Goal: Information Seeking & Learning: Learn about a topic

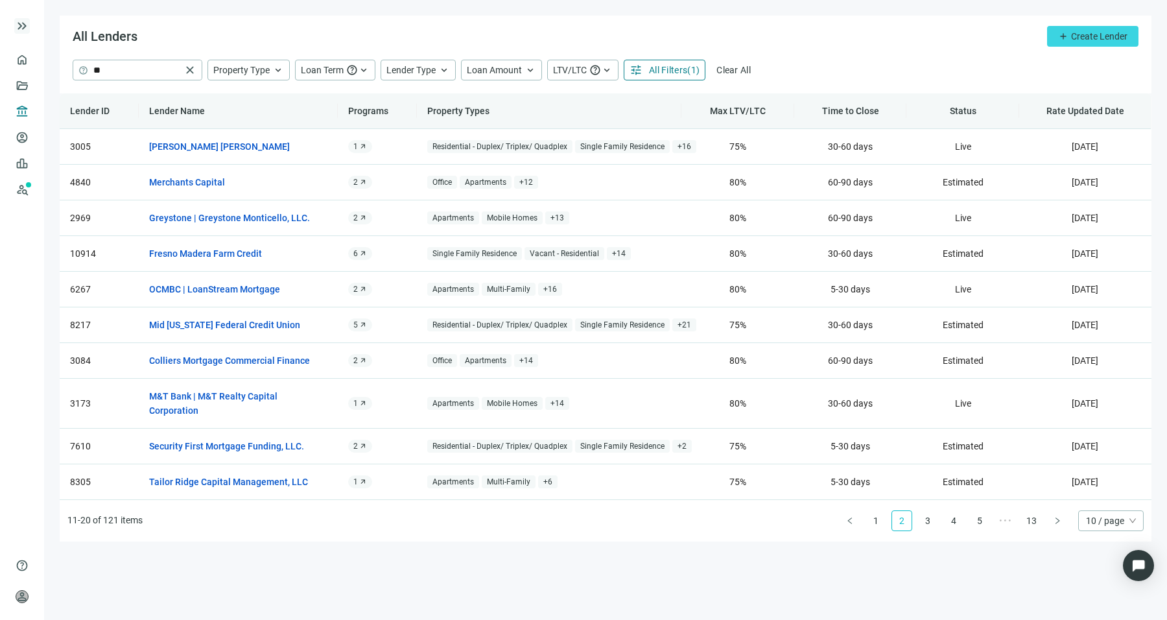
click at [24, 29] on span "keyboard_double_arrow_right" at bounding box center [22, 26] width 16 height 16
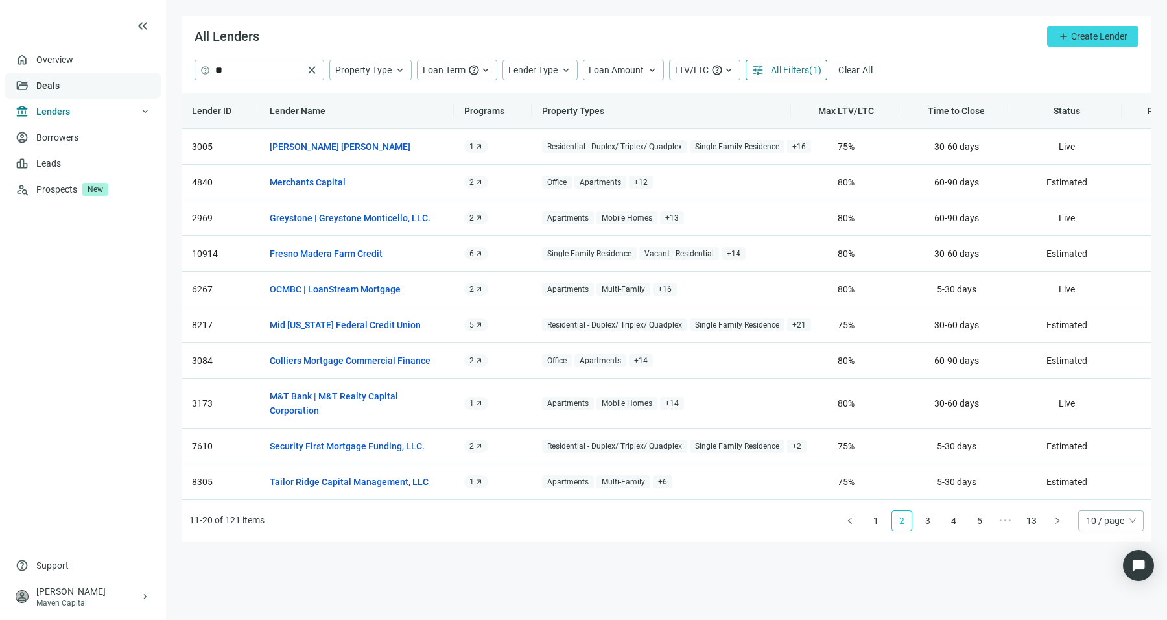
click at [60, 80] on link "Deals" at bounding box center [47, 85] width 23 height 10
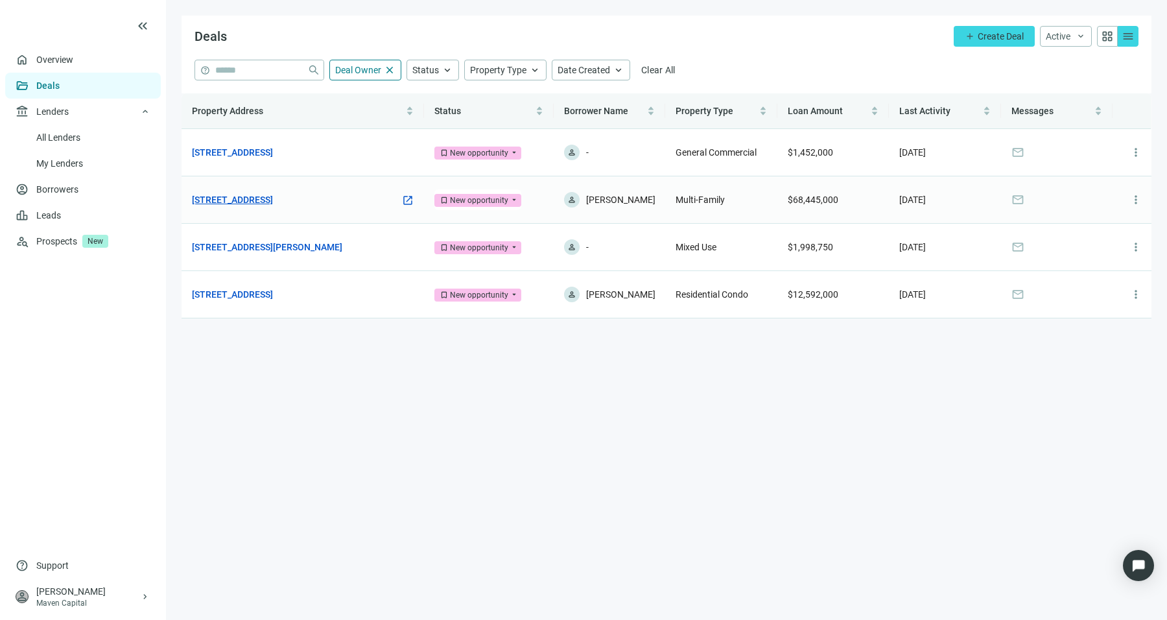
click at [259, 194] on link "[STREET_ADDRESS]" at bounding box center [232, 200] width 81 height 14
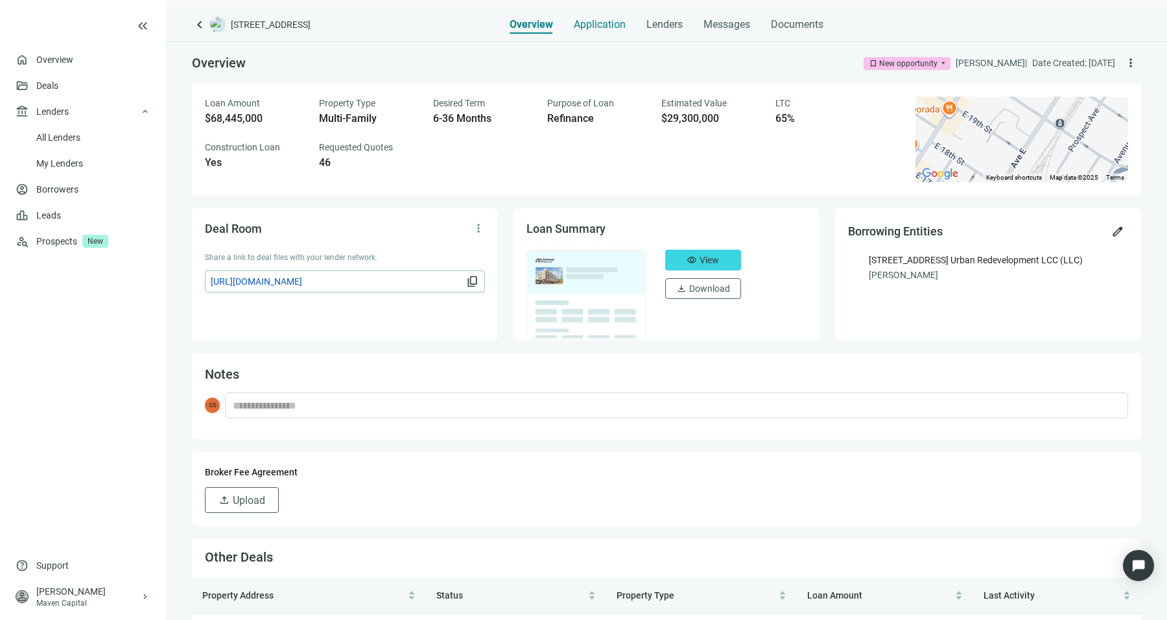
click at [609, 29] on span "Application" at bounding box center [600, 24] width 52 height 13
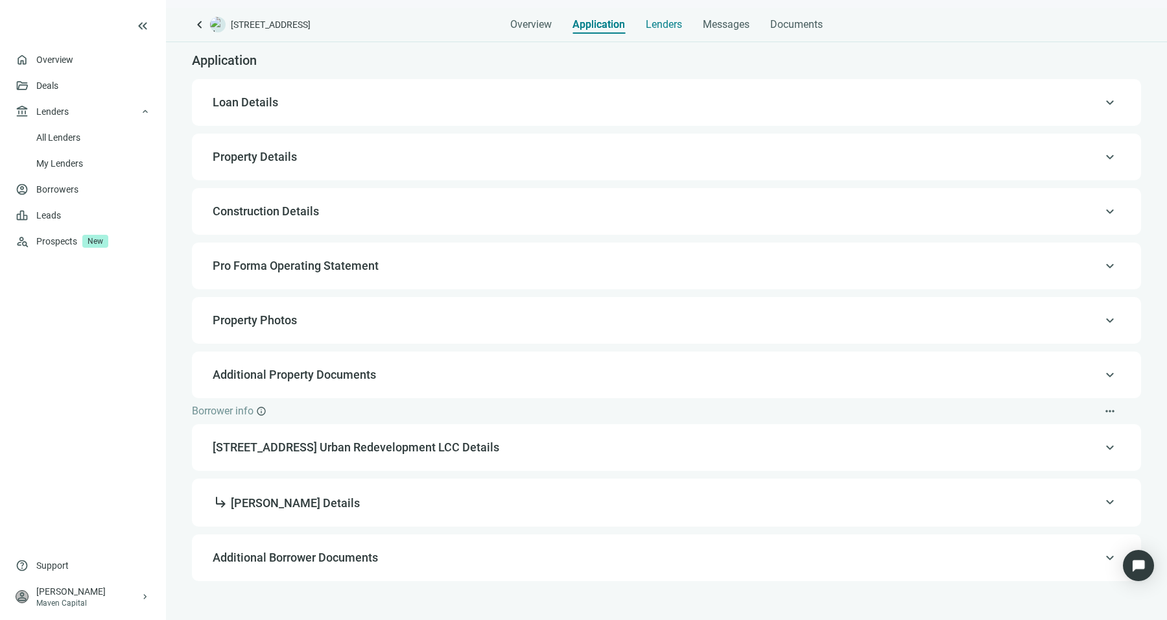
click at [653, 21] on span "Lenders" at bounding box center [664, 24] width 36 height 13
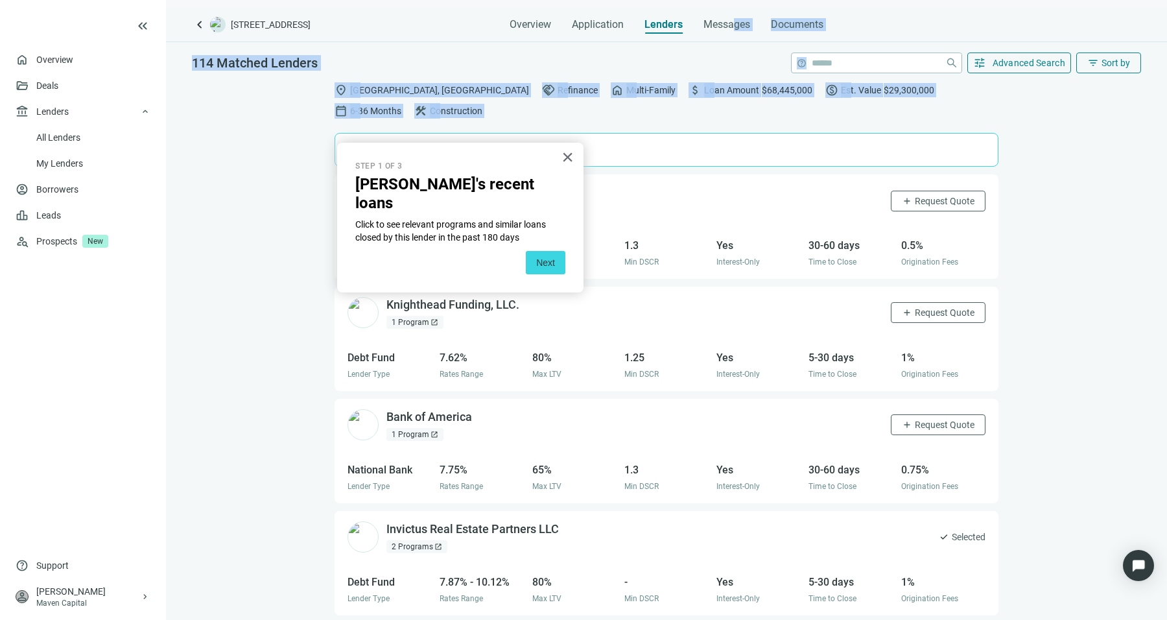
drag, startPoint x: 731, startPoint y: 28, endPoint x: 570, endPoint y: 112, distance: 182.1
click at [570, 112] on div "keyboard_arrow_left 197 Ave E, Bayonne, NJ 07002 Overview Application Lenders M…" at bounding box center [666, 314] width 1001 height 612
click at [629, 65] on div "114 Matched Lenders help close tune Advanced Search filter_list Sort by" at bounding box center [666, 59] width 1001 height 34
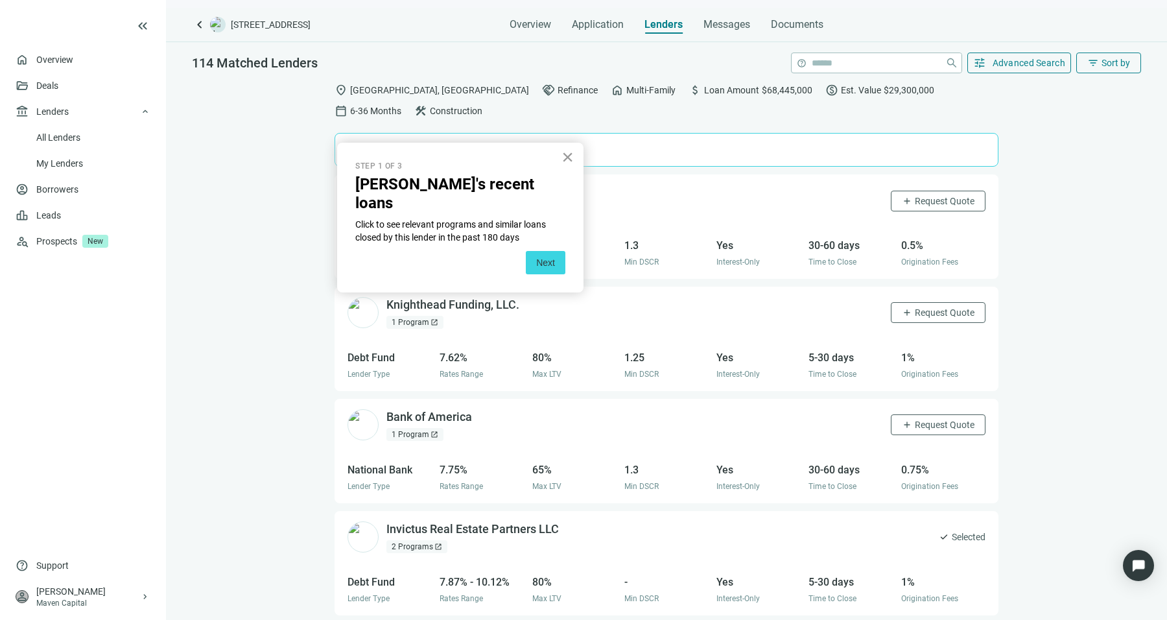
click at [566, 159] on button "×" at bounding box center [567, 156] width 12 height 21
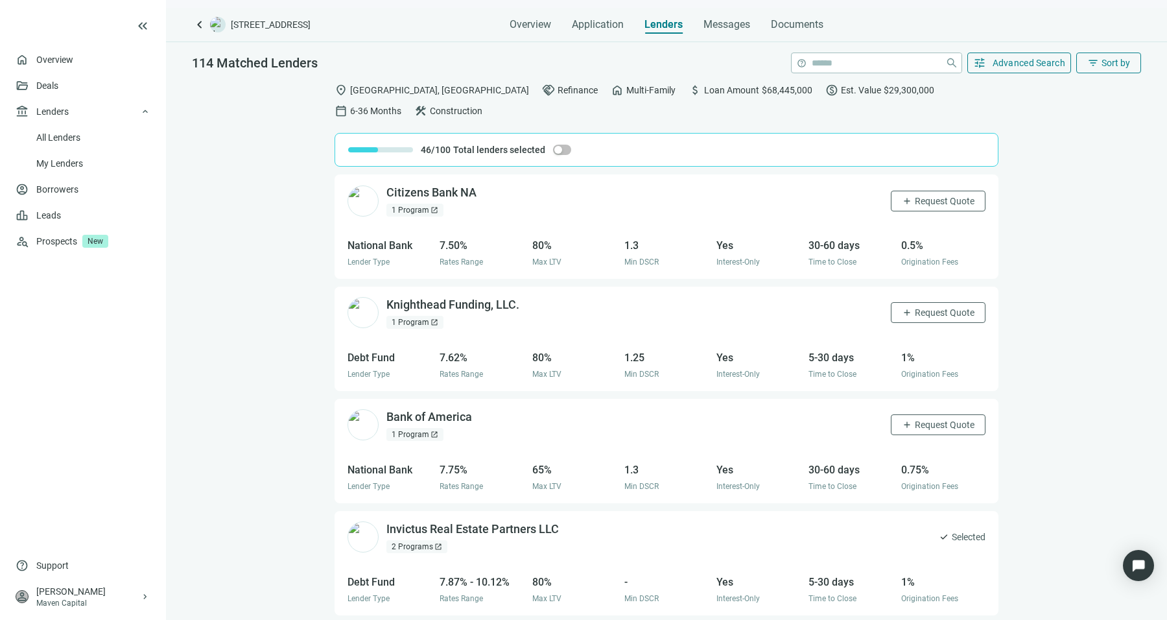
click at [415, 204] on div "1 Program open_in_new" at bounding box center [414, 210] width 57 height 13
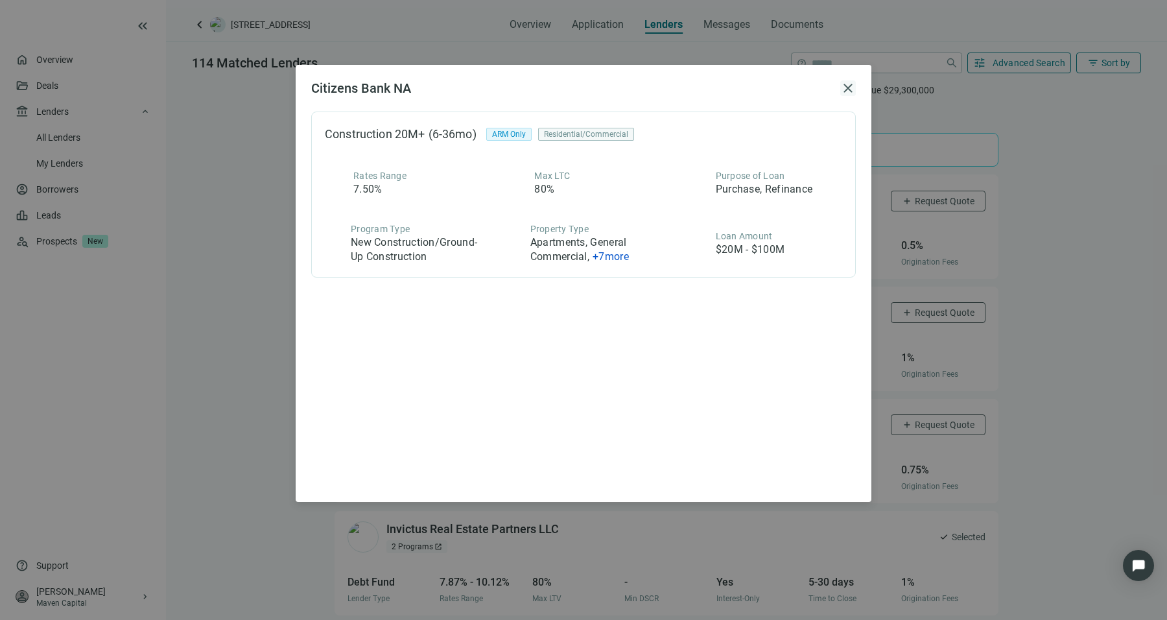
click at [850, 85] on span "close" at bounding box center [848, 88] width 16 height 16
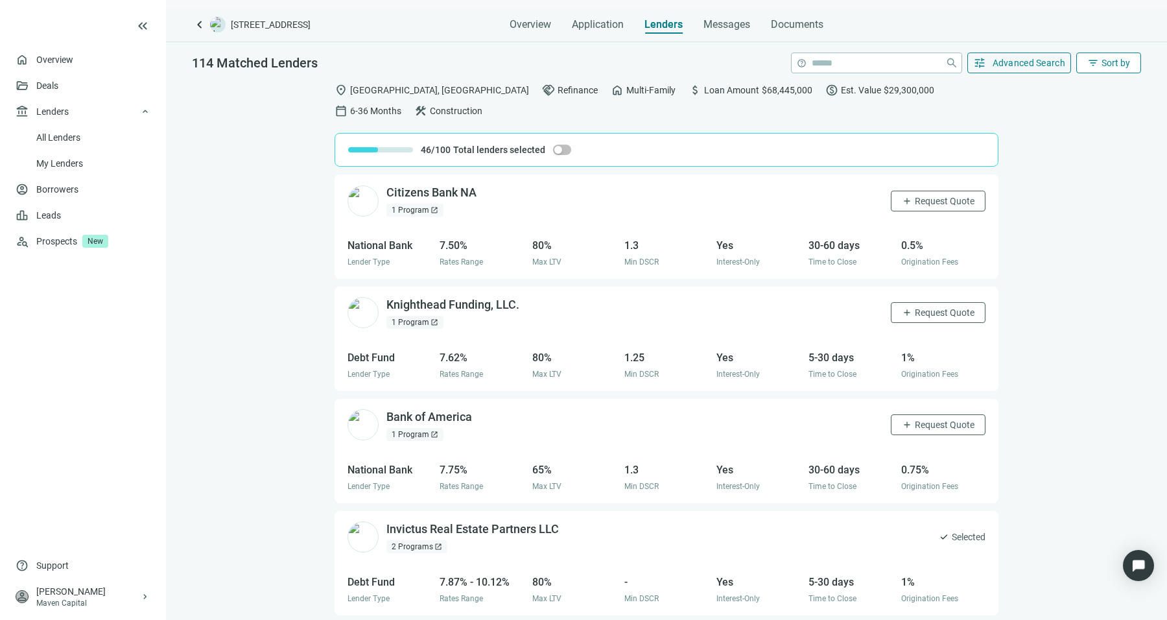
click at [1097, 59] on span "filter_list" at bounding box center [1093, 63] width 12 height 12
click at [945, 191] on button "add Request Quote" at bounding box center [938, 201] width 95 height 21
click at [419, 204] on div "1 Program open_in_new" at bounding box center [414, 210] width 57 height 13
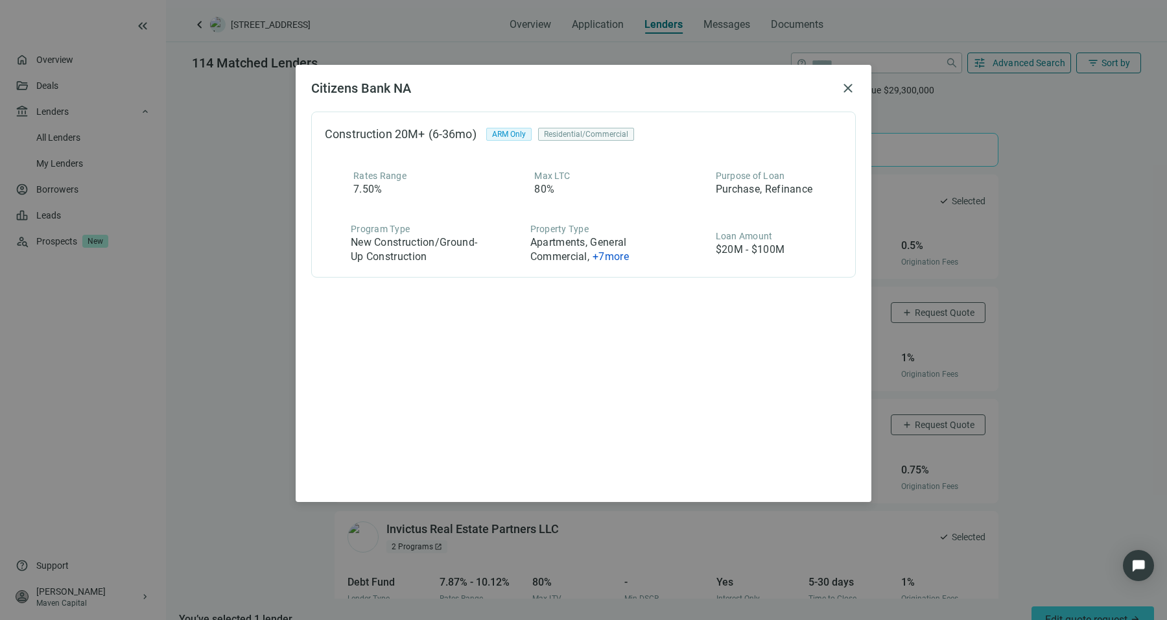
click at [158, 365] on div "Citizens Bank NA close Construction 20M+ (6-36mo) ARM Only Residential/Commerci…" at bounding box center [583, 310] width 1167 height 620
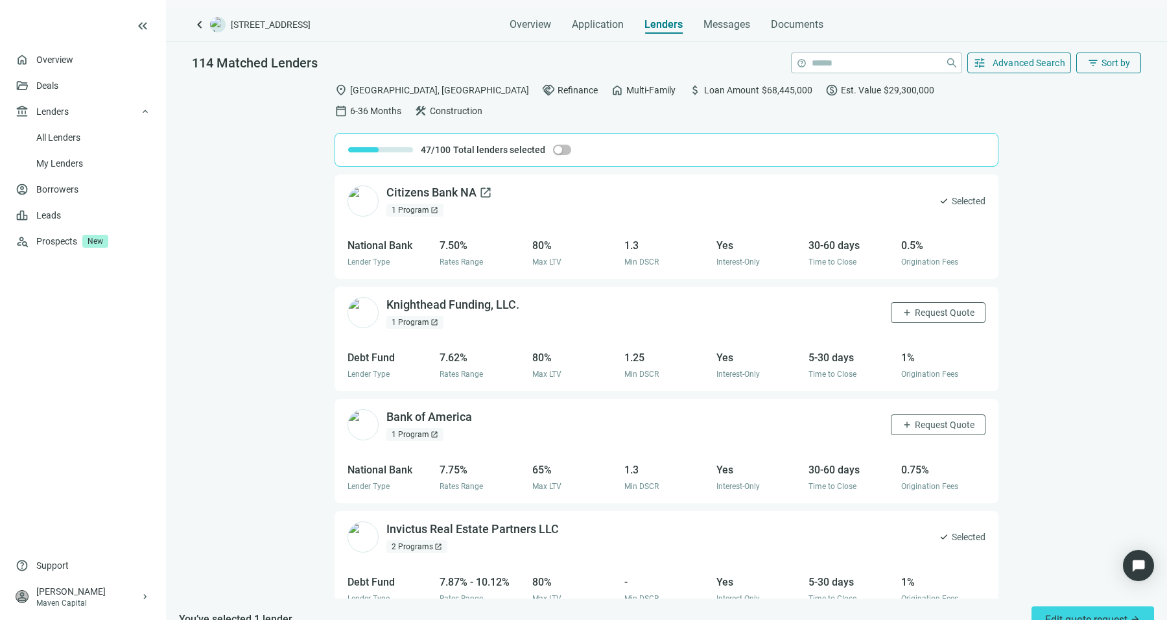
click at [422, 185] on div "Citizens Bank NA open_in_new" at bounding box center [439, 193] width 106 height 16
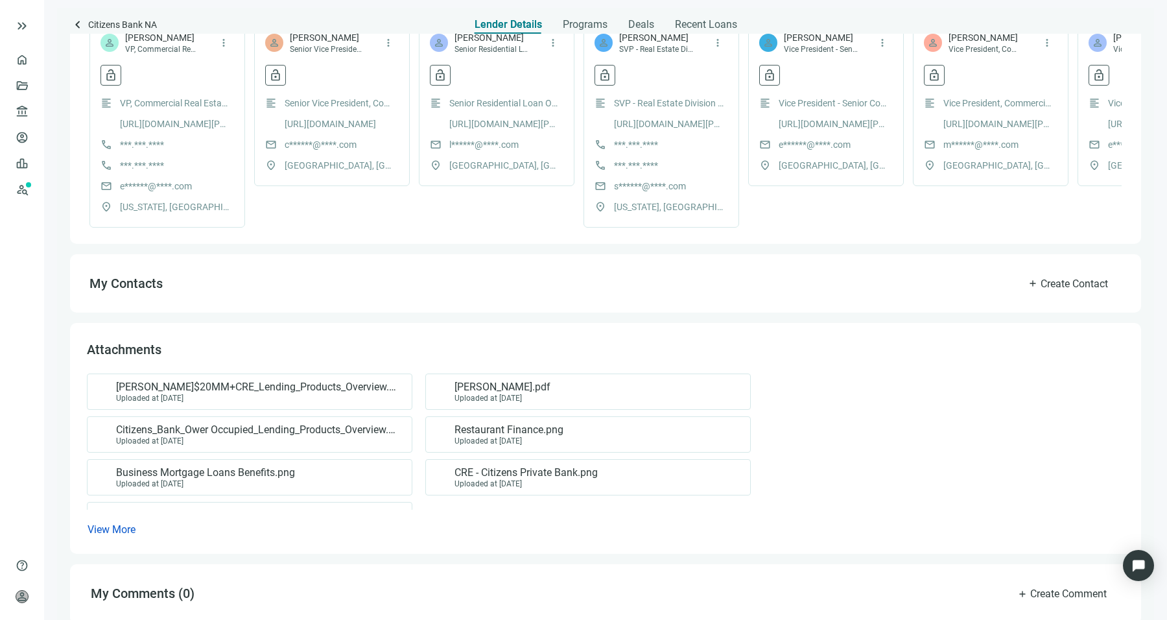
scroll to position [377, 0]
click at [378, 393] on span "[PERSON_NAME]$20MM+CRE_Lending_Products_Overview.pdf" at bounding box center [257, 386] width 283 height 13
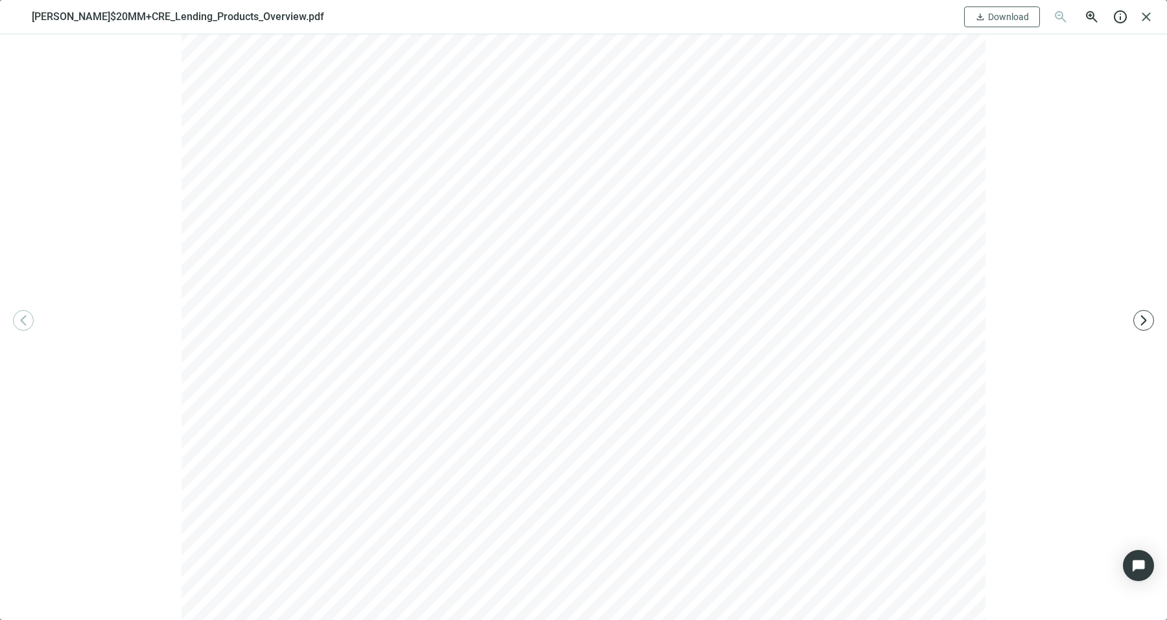
scroll to position [0, 0]
click at [1147, 15] on span "close" at bounding box center [1146, 17] width 16 height 16
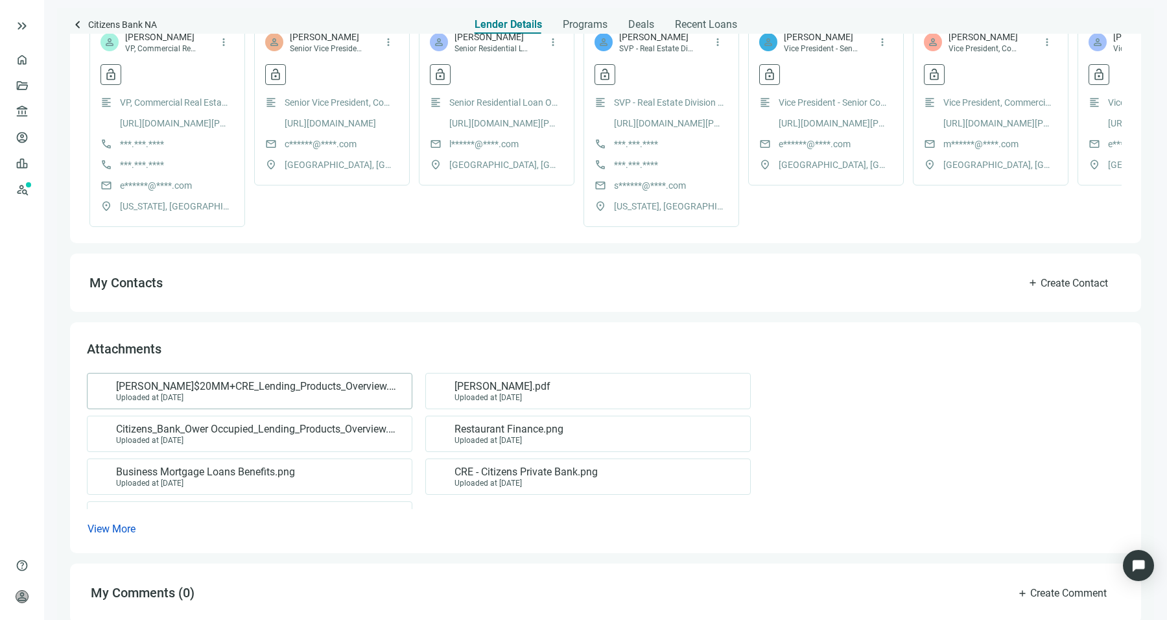
click at [214, 402] on div "Uploaded at [DATE]" at bounding box center [257, 397] width 283 height 9
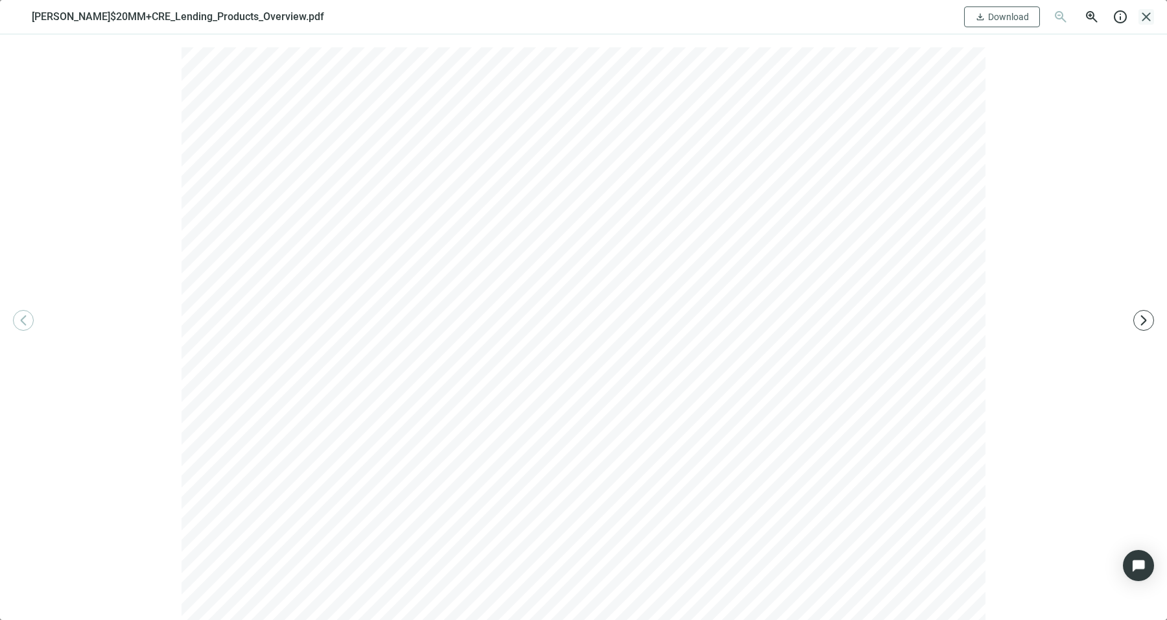
click at [1149, 19] on span "close" at bounding box center [1146, 17] width 16 height 16
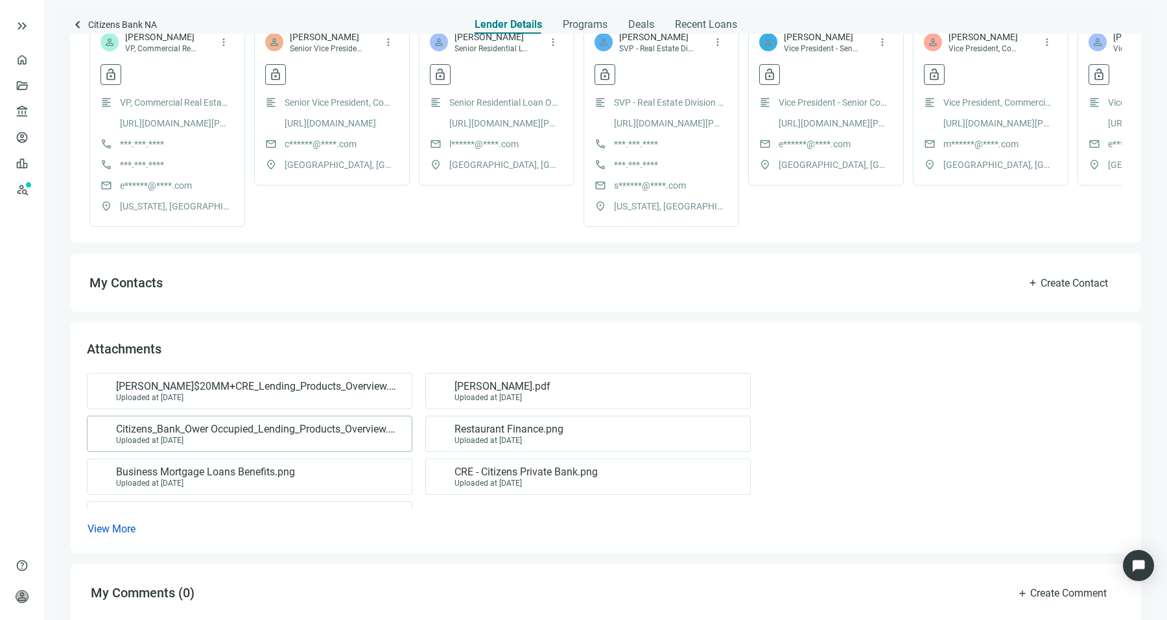
click at [356, 445] on div "Uploaded at [DATE]" at bounding box center [257, 440] width 283 height 9
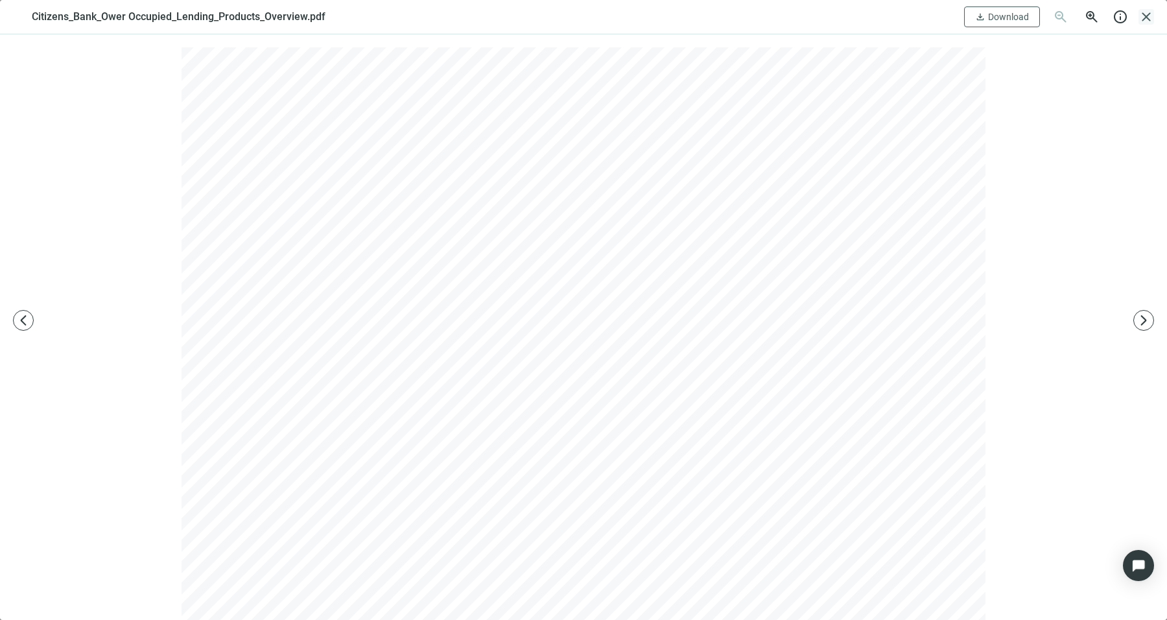
click at [1148, 24] on span "close" at bounding box center [1146, 17] width 16 height 16
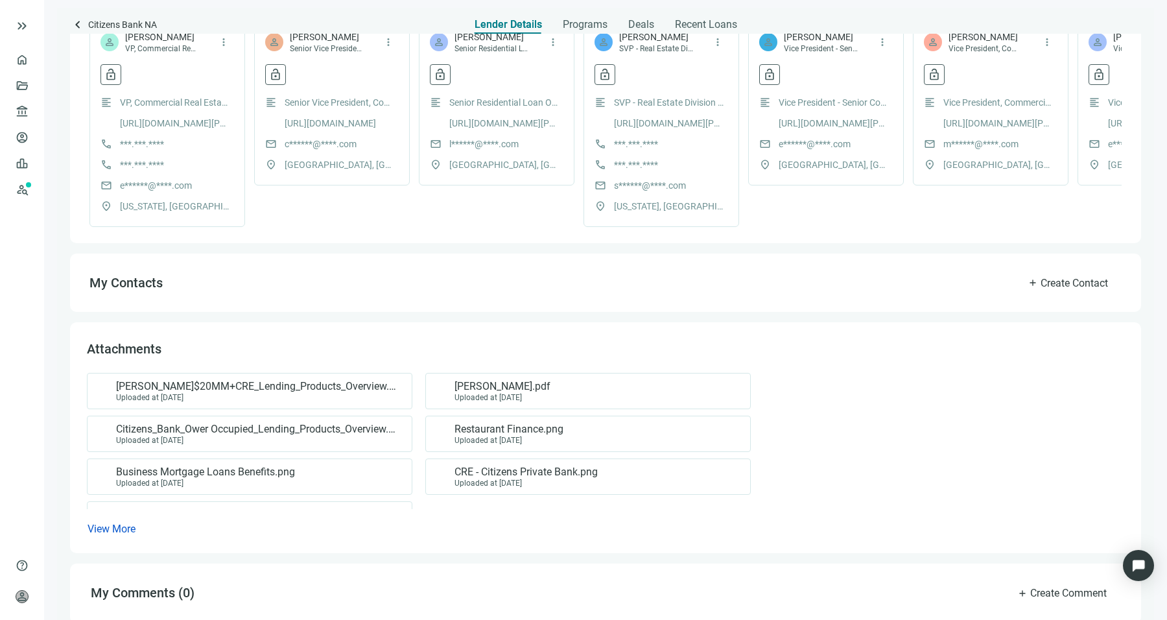
scroll to position [399, 0]
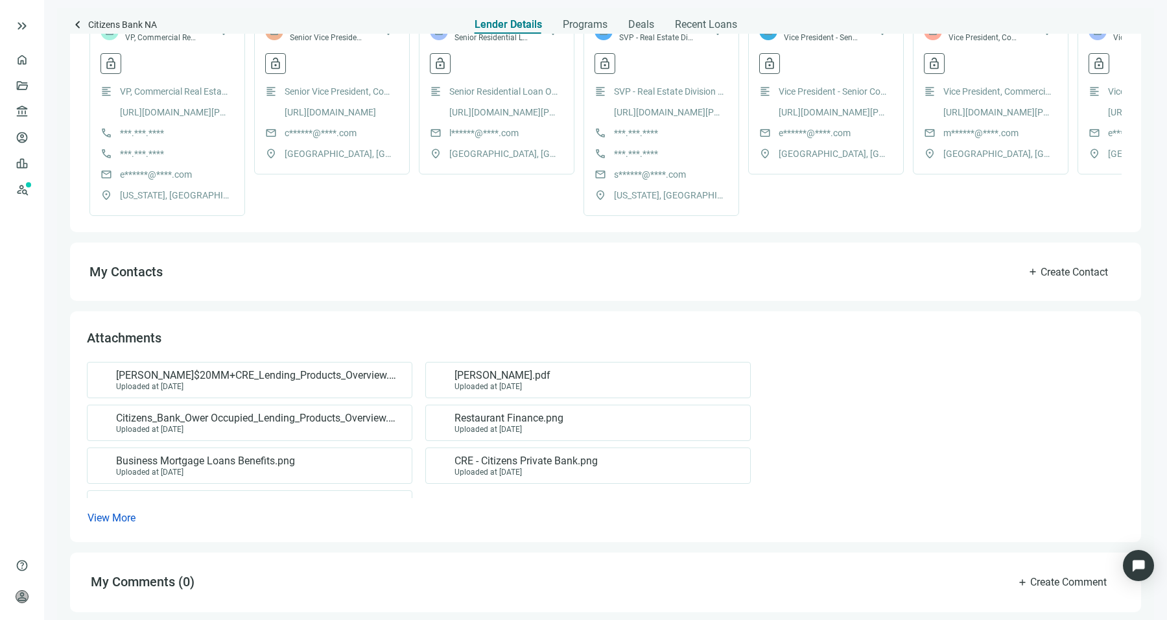
click at [125, 504] on div "[PERSON_NAME]$20MM+CRE_Lending_Products_Overview.pdf Uploaded at [DATE] Steven_…" at bounding box center [605, 443] width 1037 height 163
click at [111, 519] on span "View More" at bounding box center [112, 517] width 48 height 12
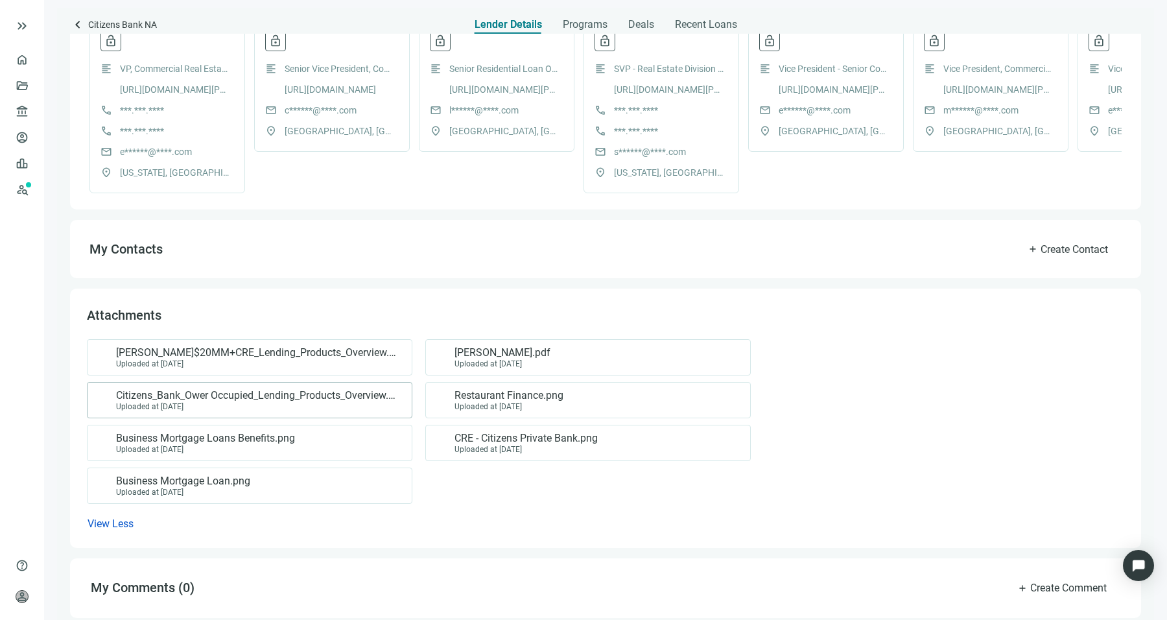
scroll to position [426, 0]
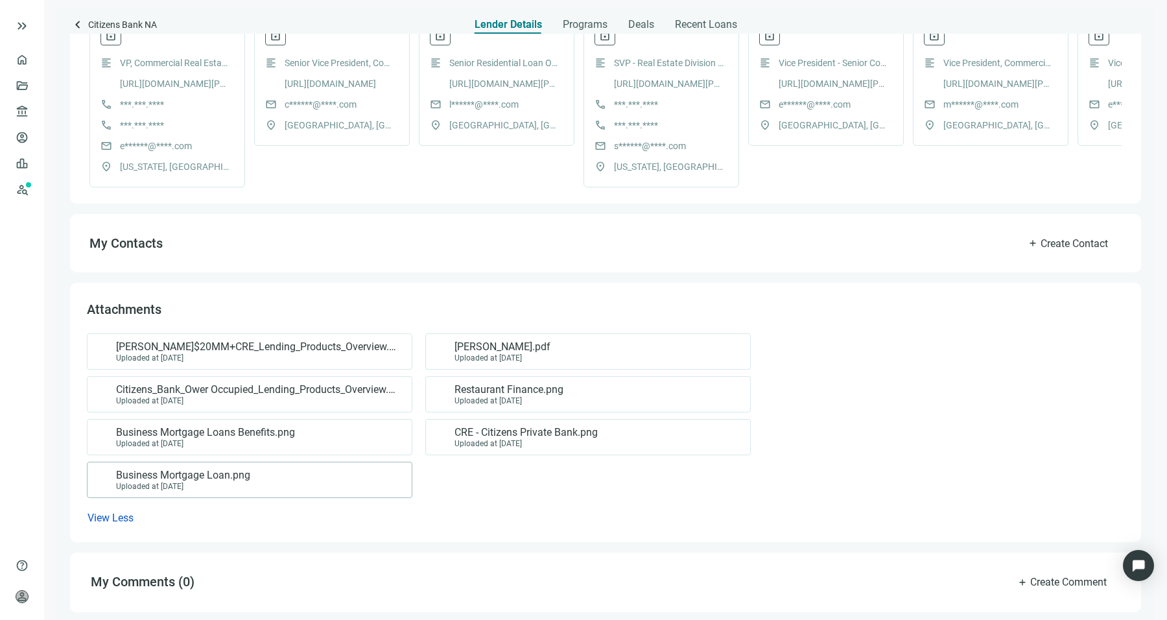
click at [276, 466] on div "Business Mortgage Loan.png Uploaded at [DATE]" at bounding box center [249, 479] width 325 height 36
click at [263, 483] on div "Business Mortgage Loan.png Uploaded at [DATE]" at bounding box center [246, 480] width 303 height 22
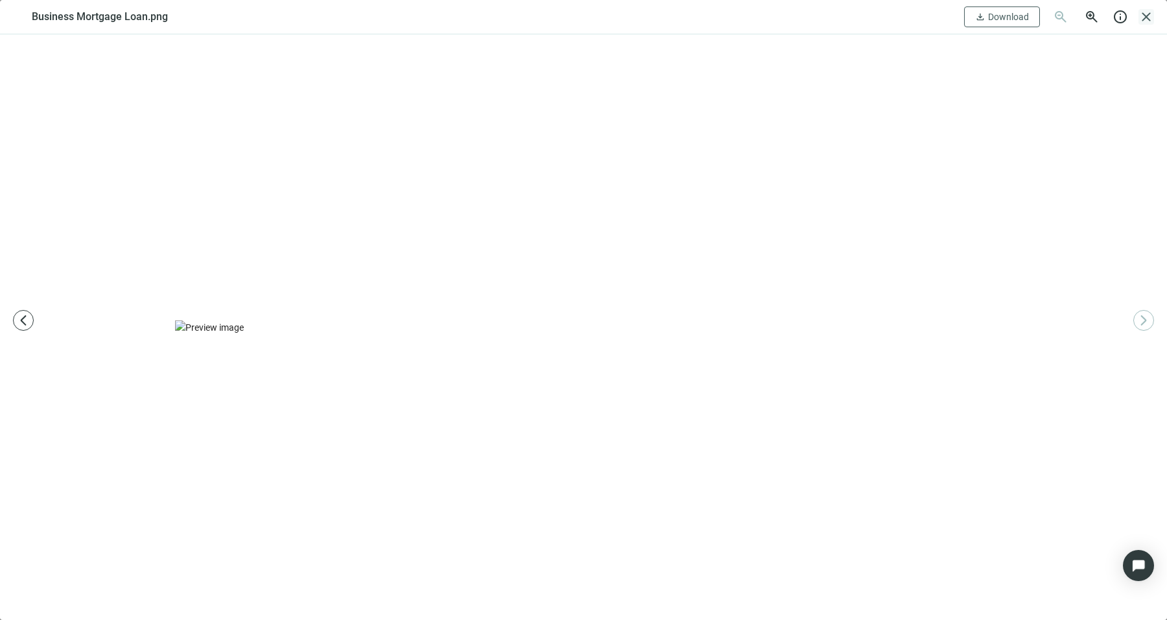
click at [1147, 18] on span "close" at bounding box center [1146, 17] width 16 height 16
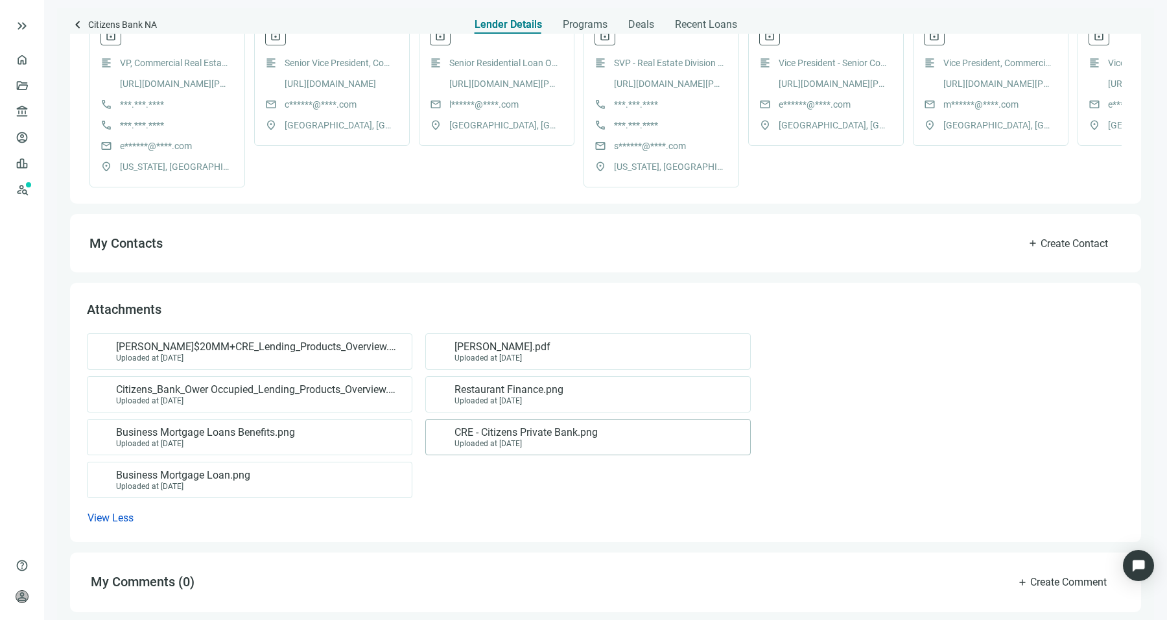
click at [477, 441] on div "Uploaded at [DATE]" at bounding box center [525, 443] width 143 height 9
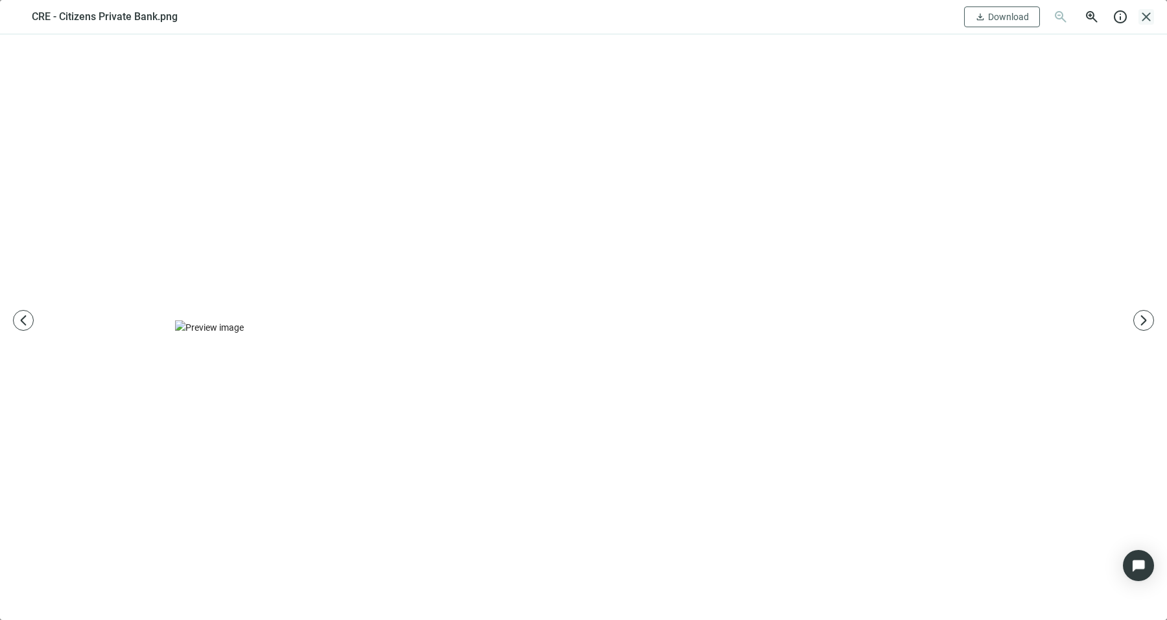
click at [1140, 23] on span "close" at bounding box center [1146, 17] width 16 height 16
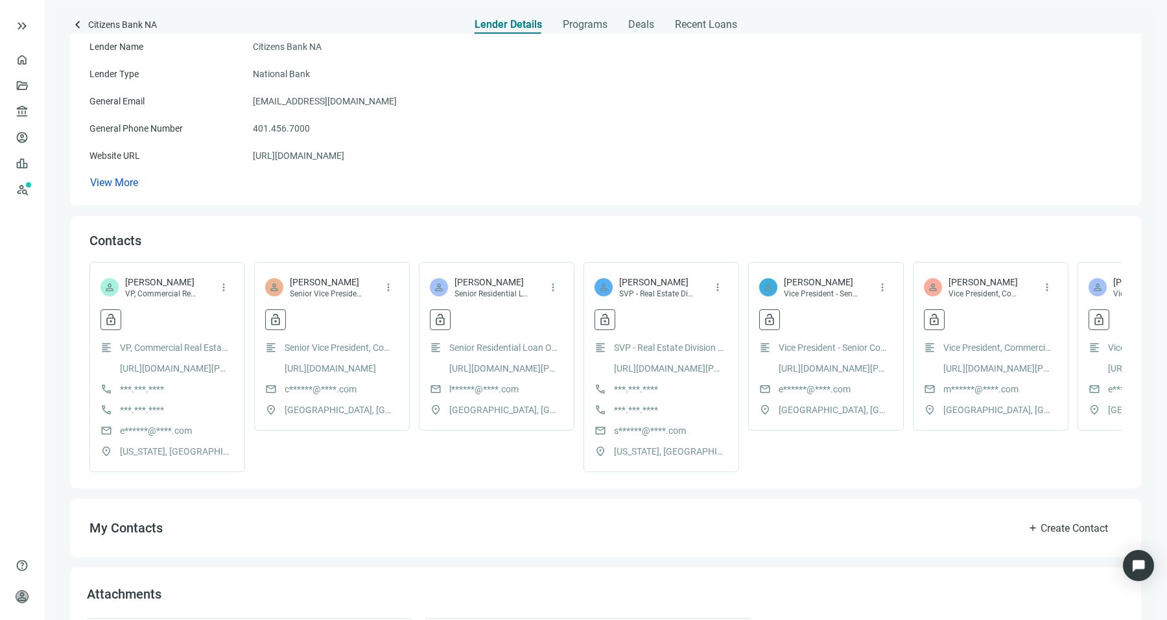
scroll to position [0, 0]
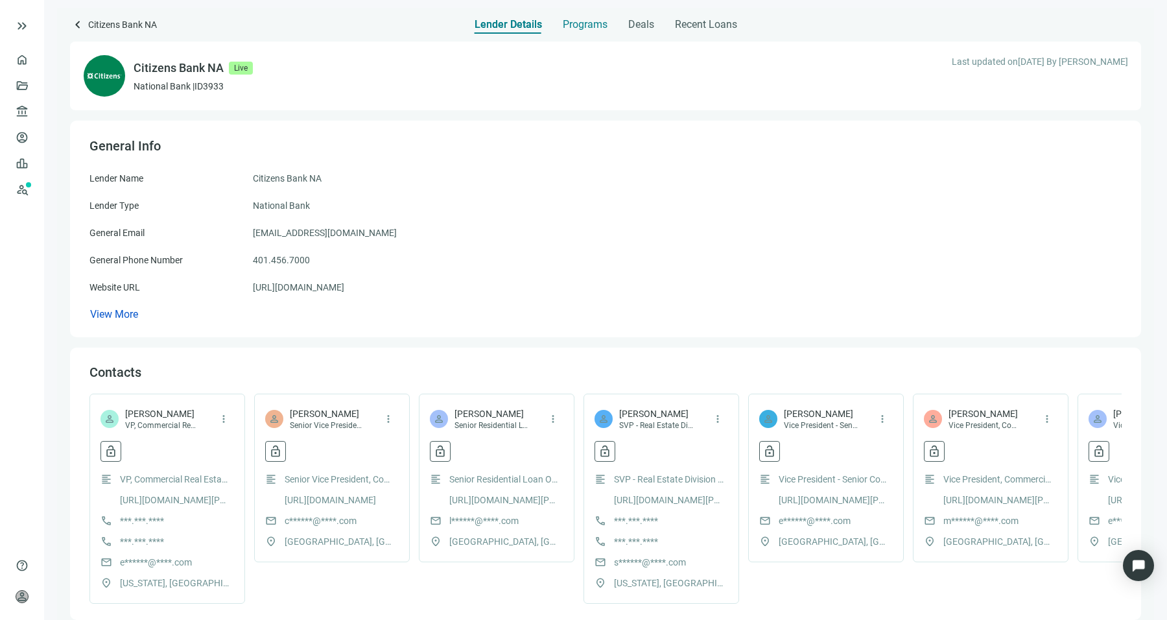
click at [591, 32] on div "Programs" at bounding box center [585, 21] width 45 height 26
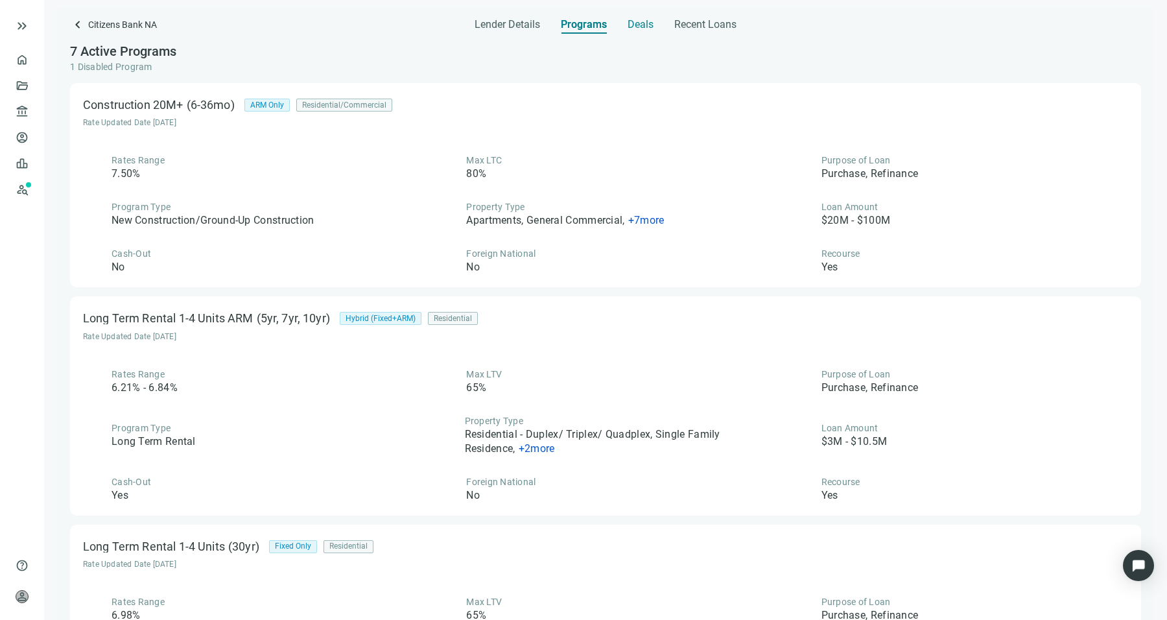
click at [644, 30] on span "Deals" at bounding box center [640, 24] width 26 height 13
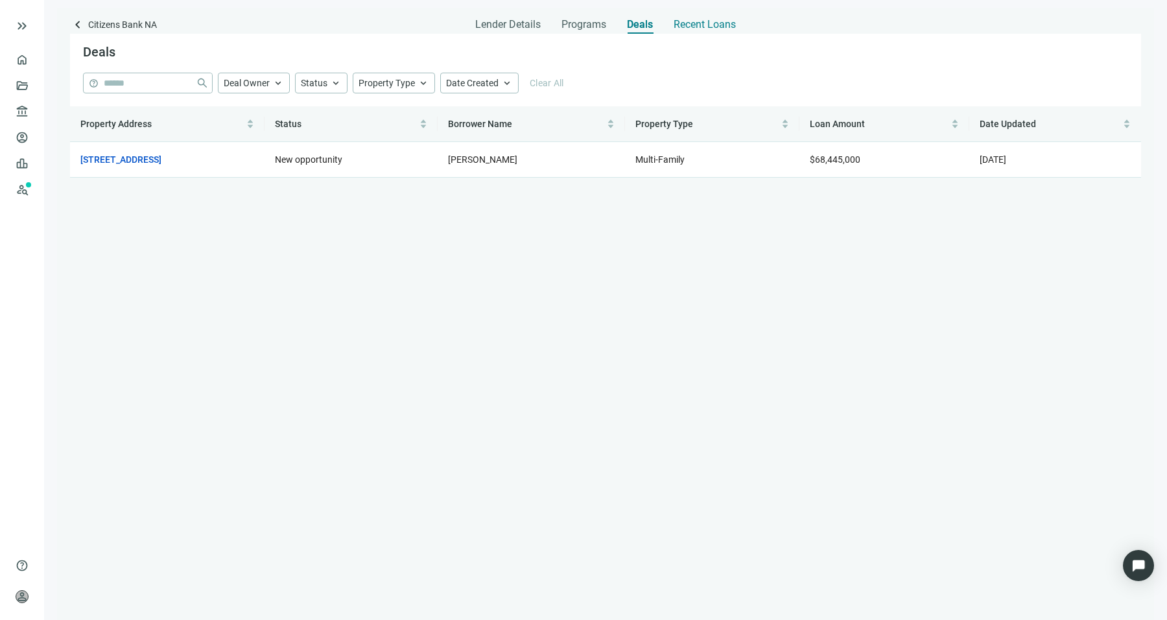
click at [699, 18] on span "Recent Loans" at bounding box center [704, 24] width 62 height 13
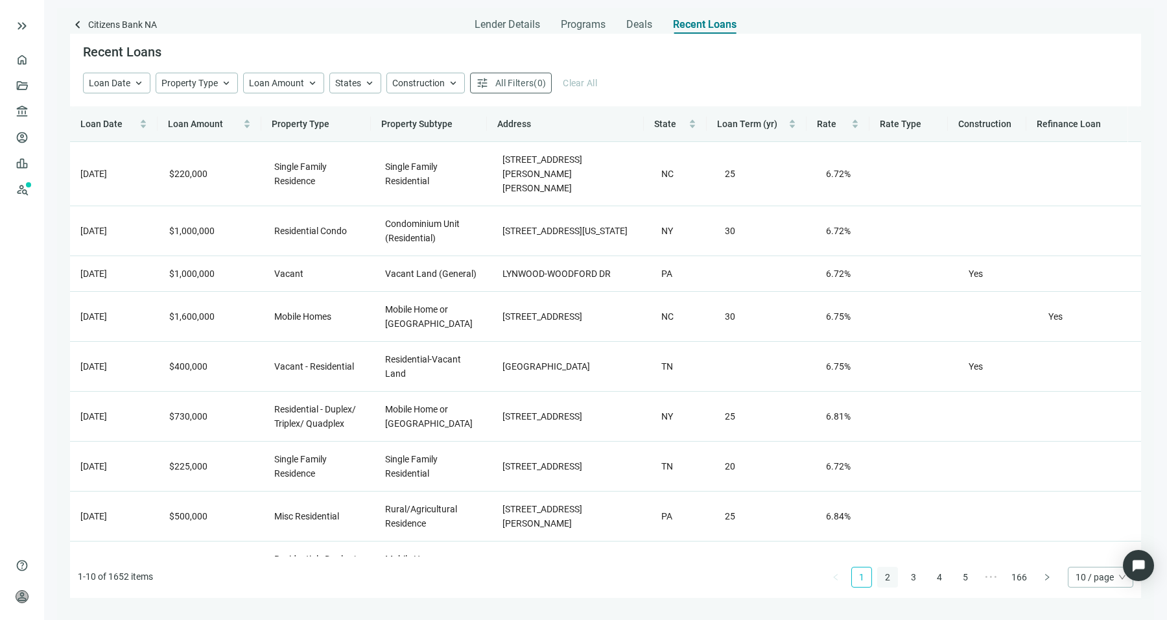
click at [882, 580] on link "2" at bounding box center [887, 576] width 19 height 19
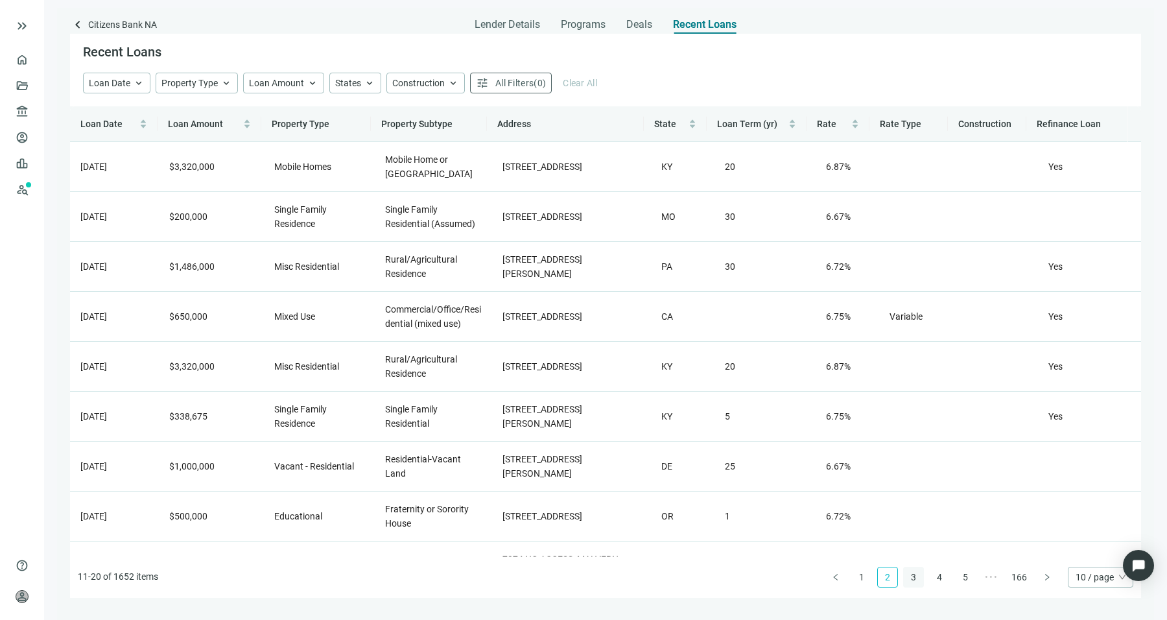
click at [918, 580] on link "3" at bounding box center [913, 576] width 19 height 19
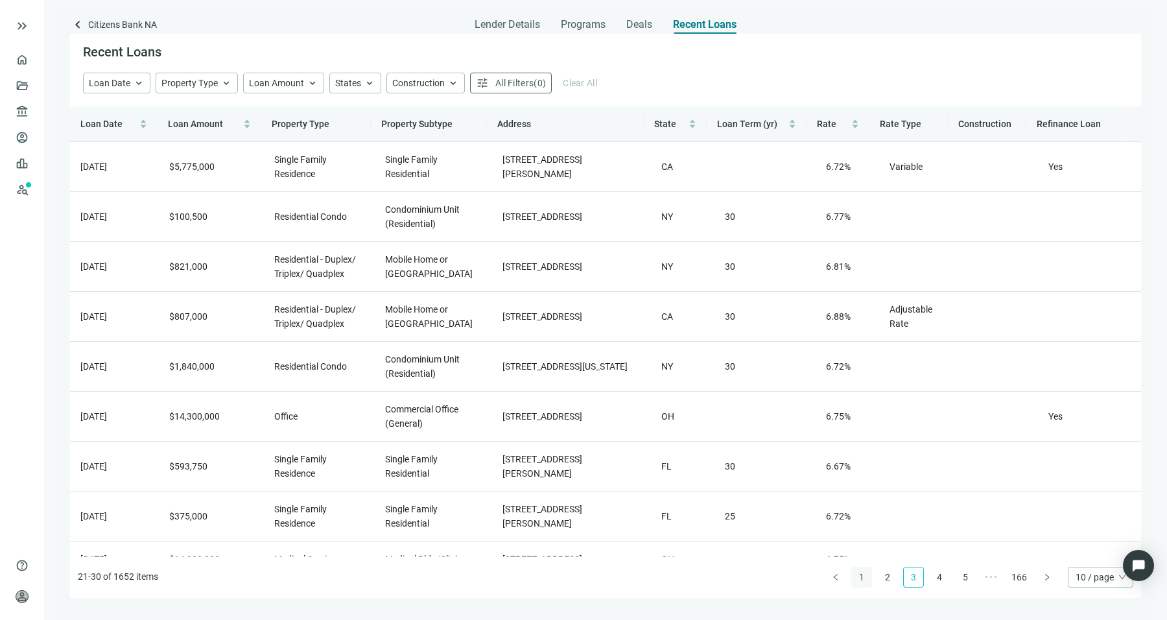
click at [870, 578] on link "1" at bounding box center [861, 576] width 19 height 19
